Goal: Task Accomplishment & Management: Manage account settings

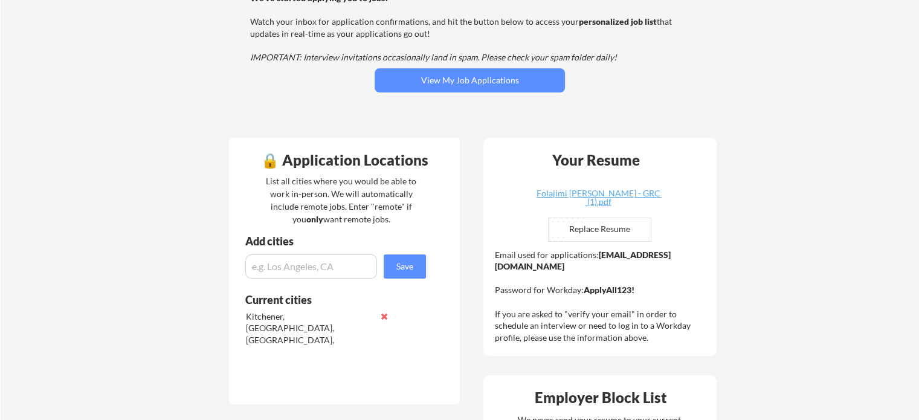
scroll to position [146, 0]
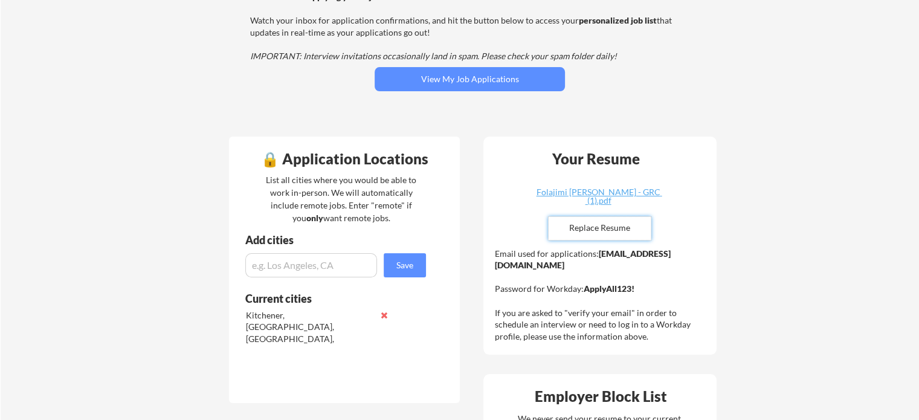
click at [585, 226] on input "file" at bounding box center [599, 228] width 102 height 23
type input "C:\fakepath\Folajimi Ayotomi Ojomo - GRC (1).pdf"
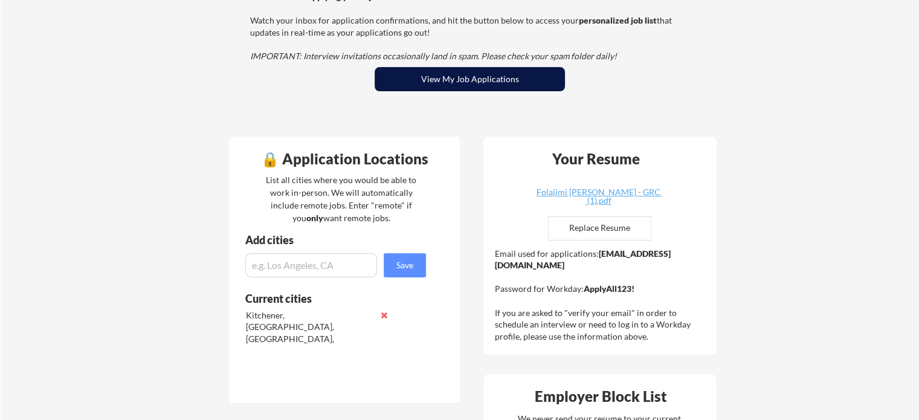
click at [404, 85] on button "View My Job Applications" at bounding box center [469, 79] width 190 height 24
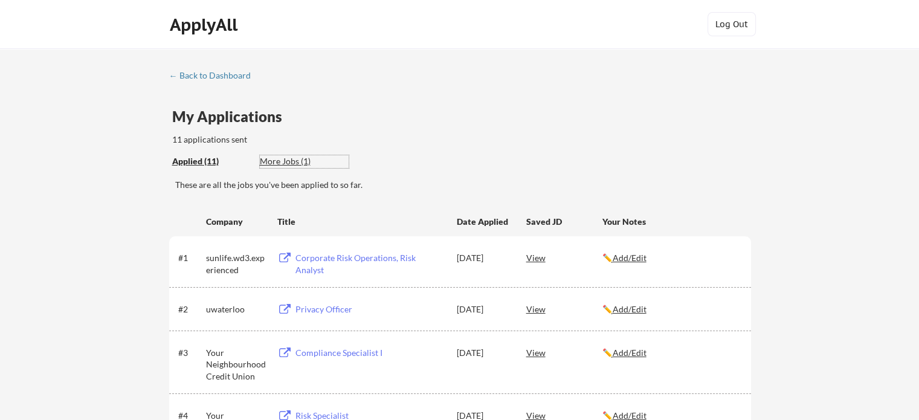
click at [278, 161] on div "More Jobs (1)" at bounding box center [304, 161] width 89 height 12
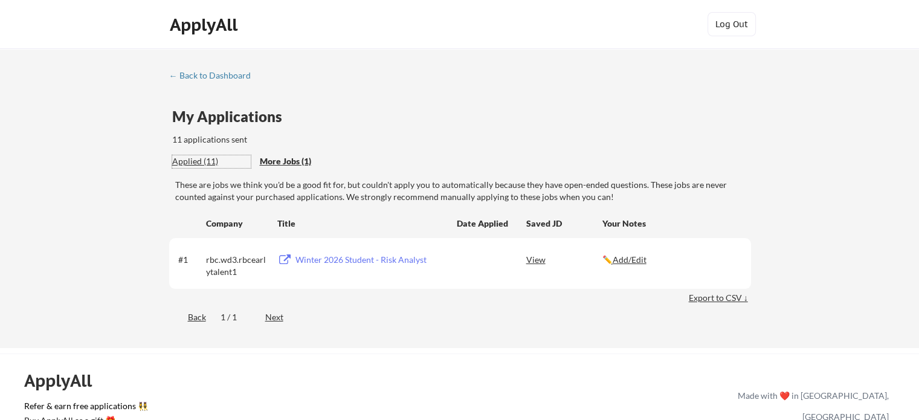
click at [197, 159] on div "Applied (11)" at bounding box center [211, 161] width 79 height 12
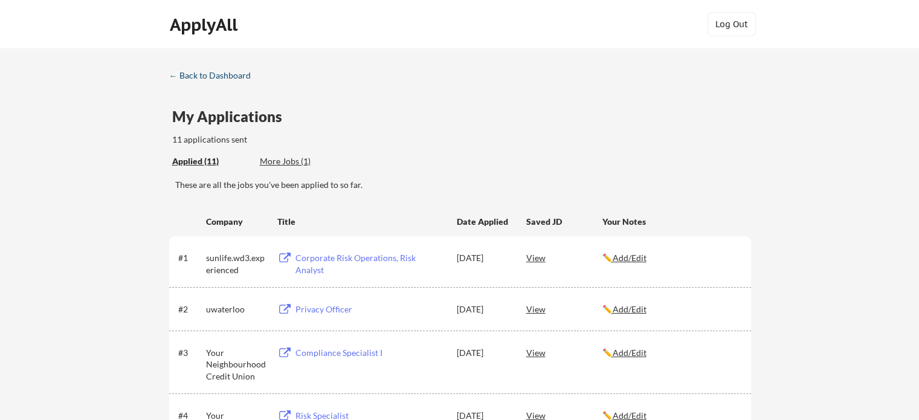
click at [215, 75] on div "← Back to Dashboard" at bounding box center [214, 75] width 91 height 8
